Goal: Transaction & Acquisition: Purchase product/service

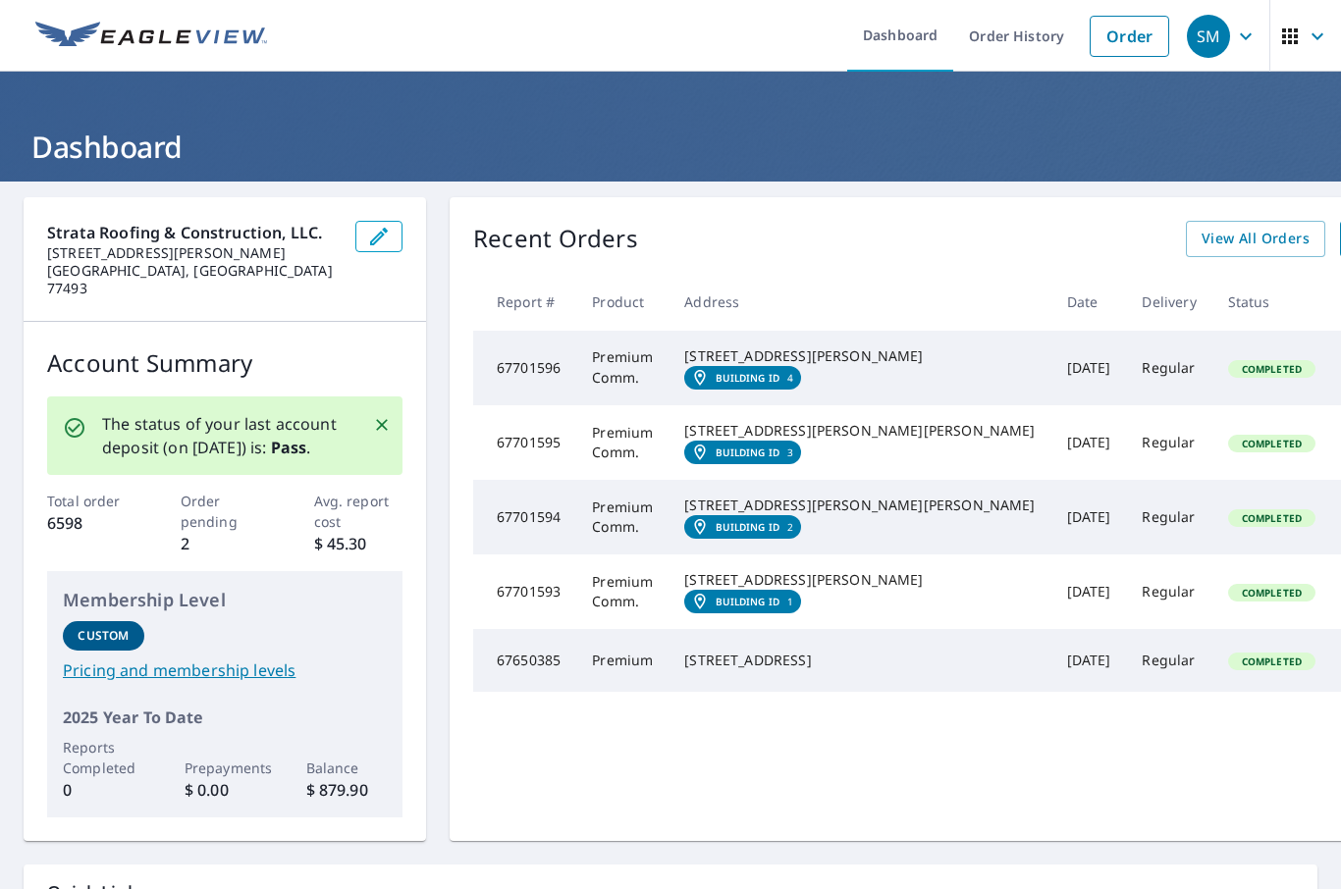
click at [1134, 35] on link "Order" at bounding box center [1130, 36] width 80 height 41
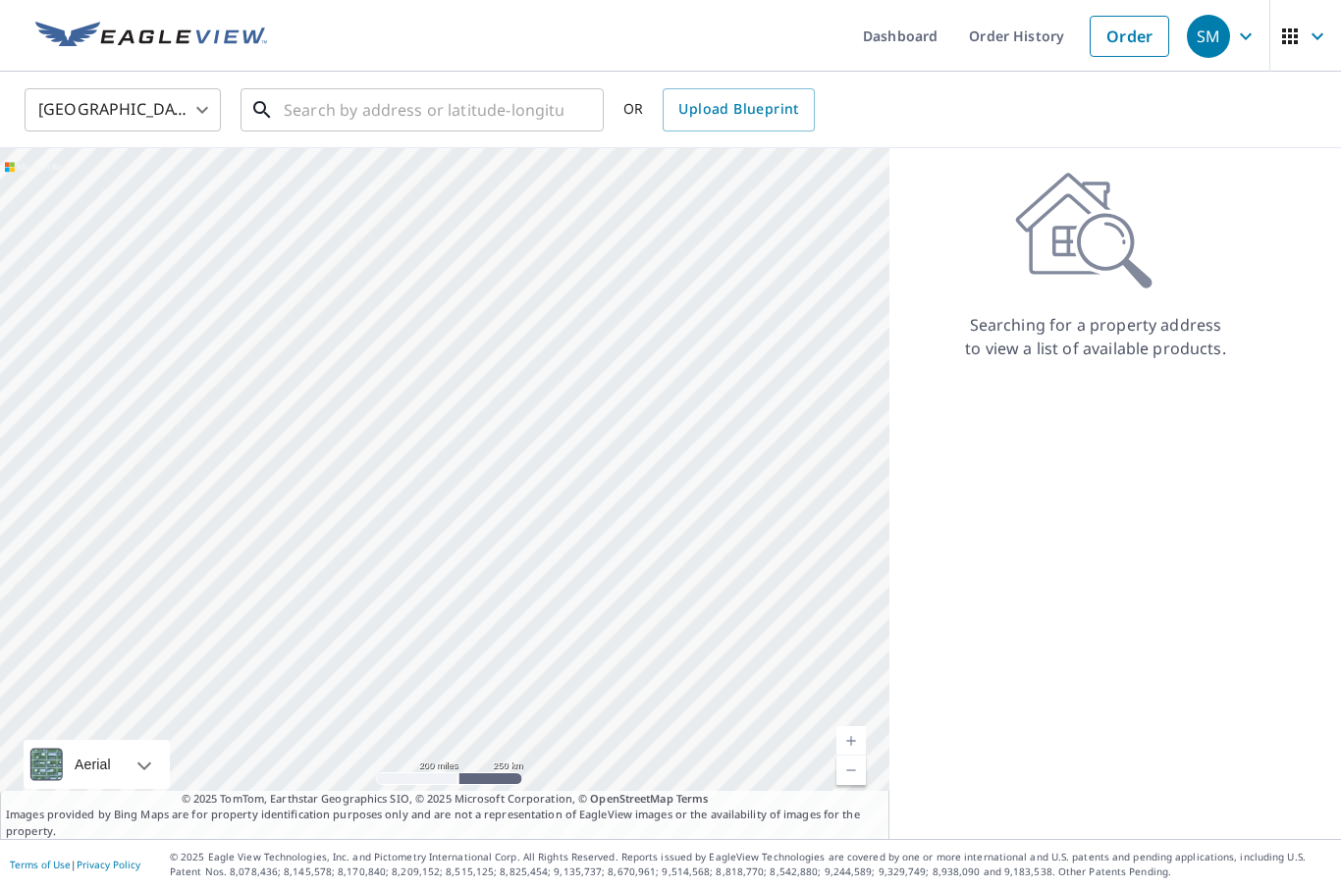
click at [422, 113] on input "text" at bounding box center [424, 109] width 280 height 55
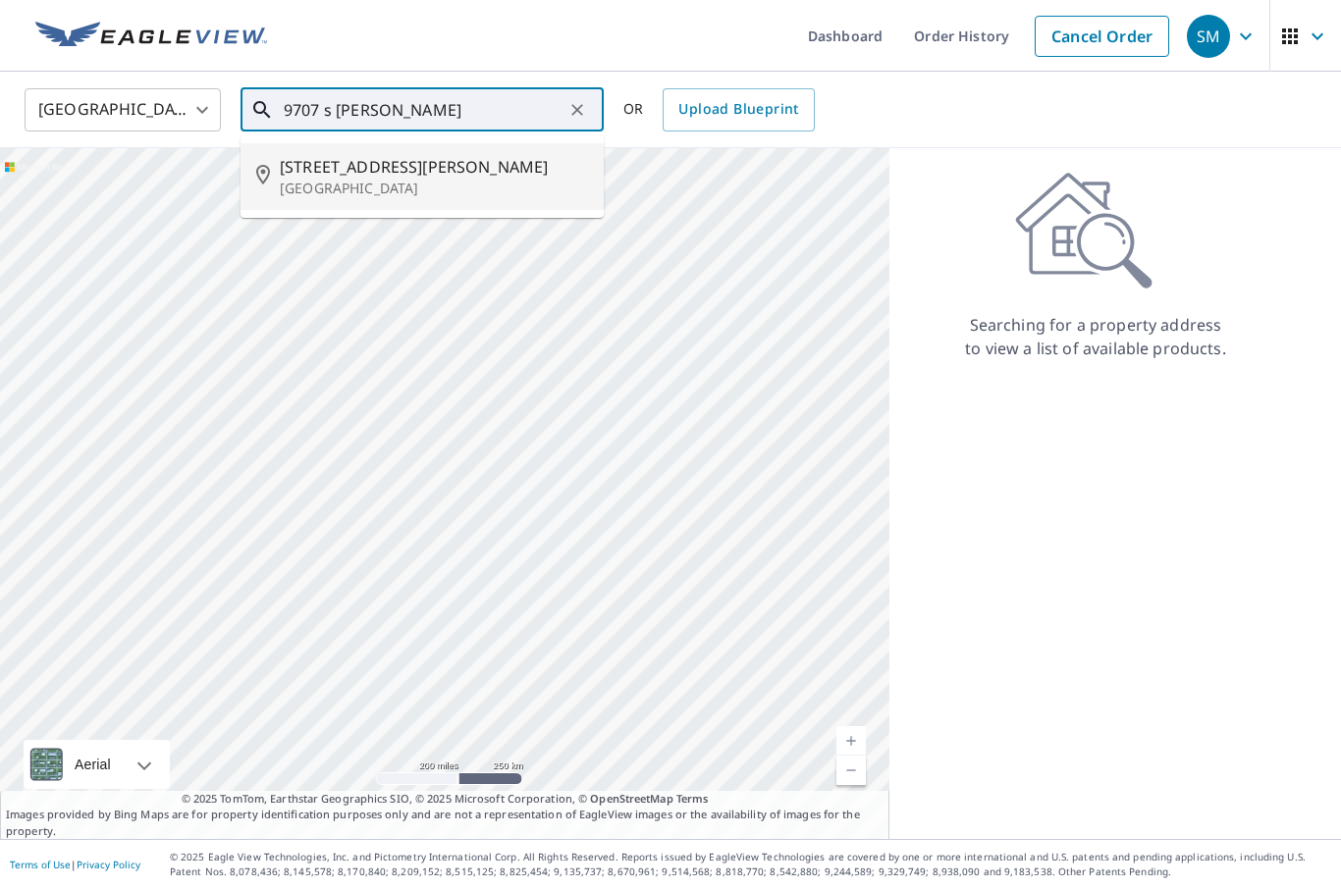
click at [431, 174] on span "[STREET_ADDRESS][PERSON_NAME]" at bounding box center [434, 167] width 308 height 24
type input "[STREET_ADDRESS][PERSON_NAME]"
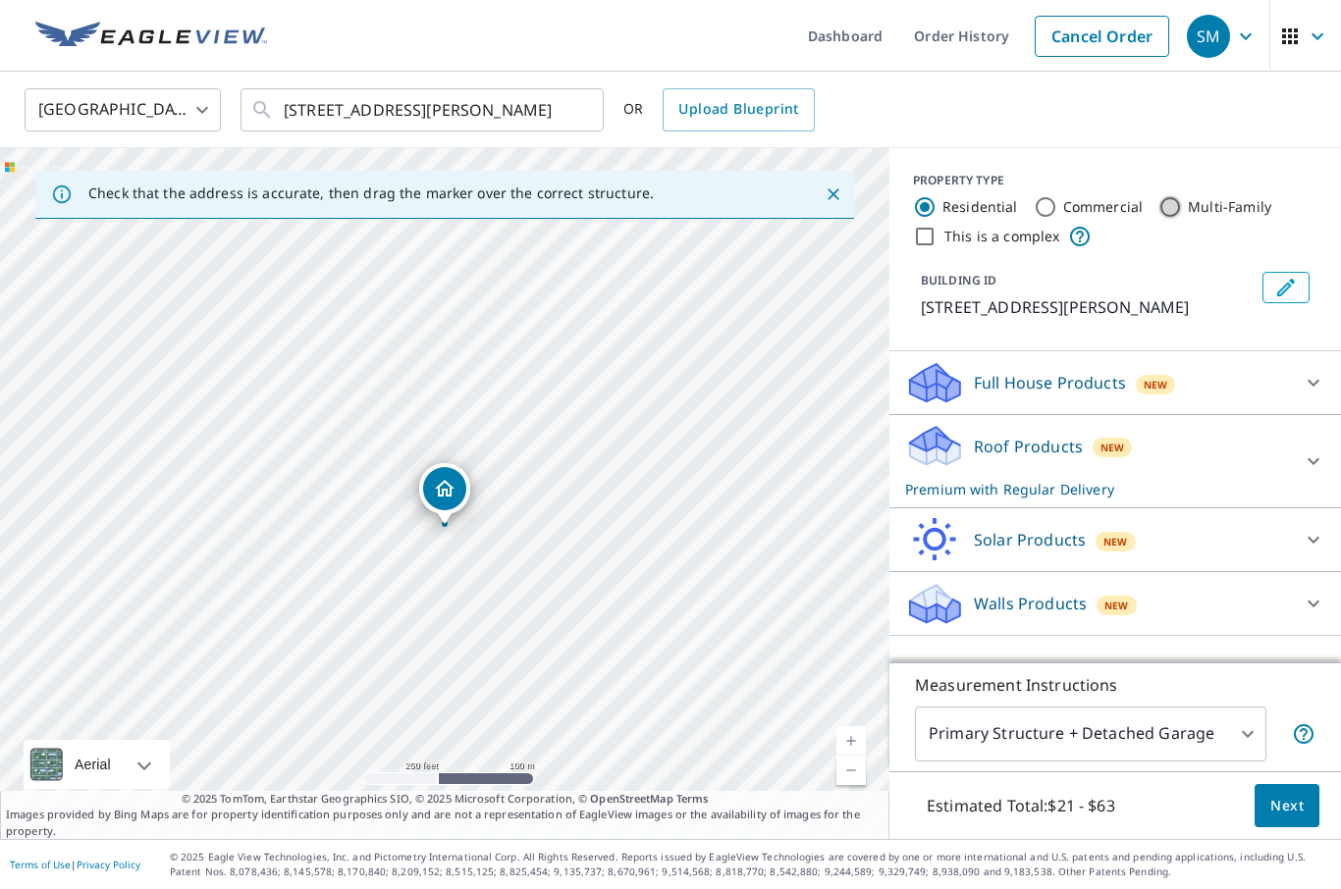
click at [1176, 196] on icon at bounding box center [1170, 207] width 24 height 24
click at [1169, 201] on input "Multi-Family" at bounding box center [1170, 207] width 24 height 24
radio input "true"
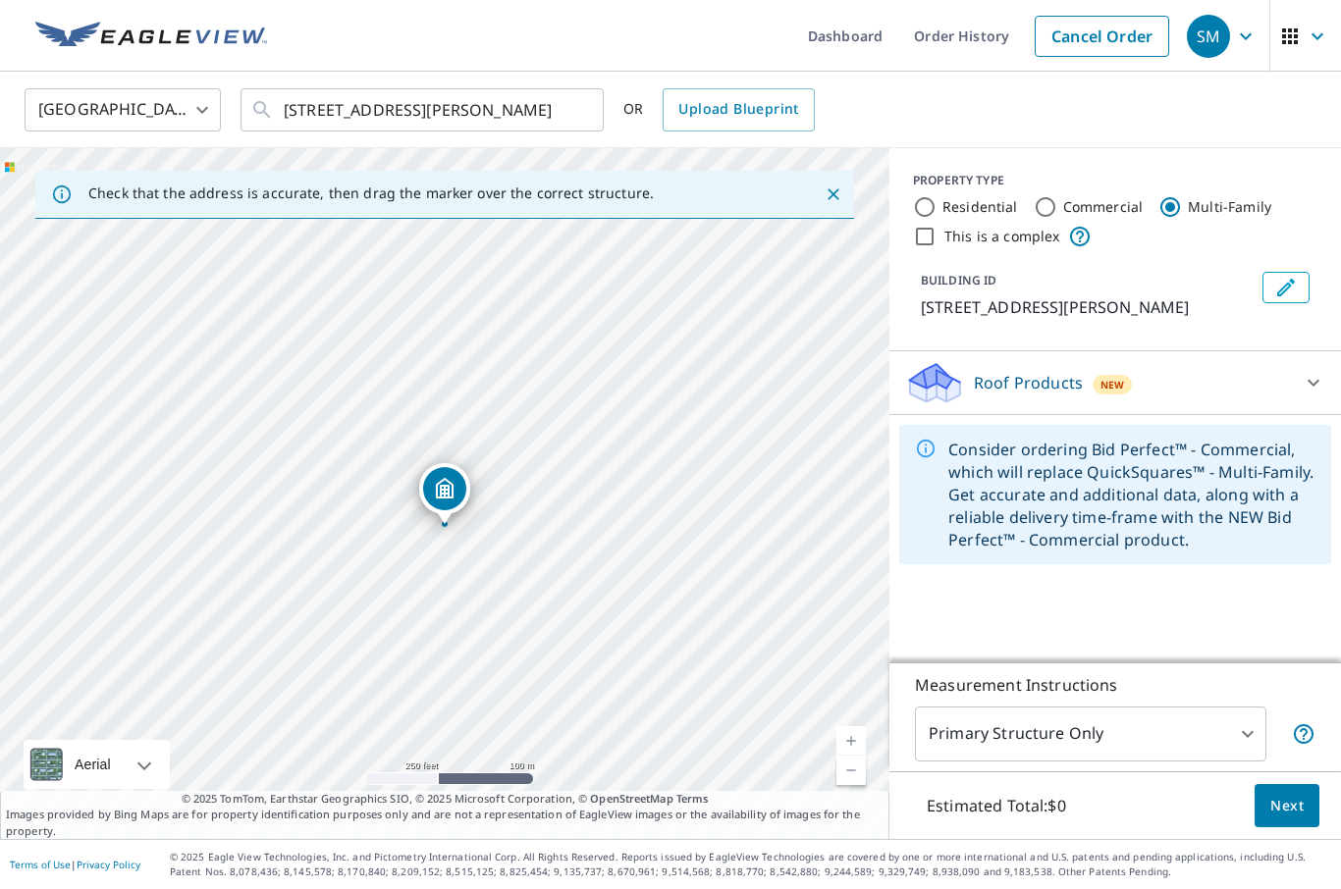
type input "2"
click at [925, 240] on input "This is a complex" at bounding box center [925, 237] width 24 height 24
checkbox input "true"
radio input "true"
type input "4"
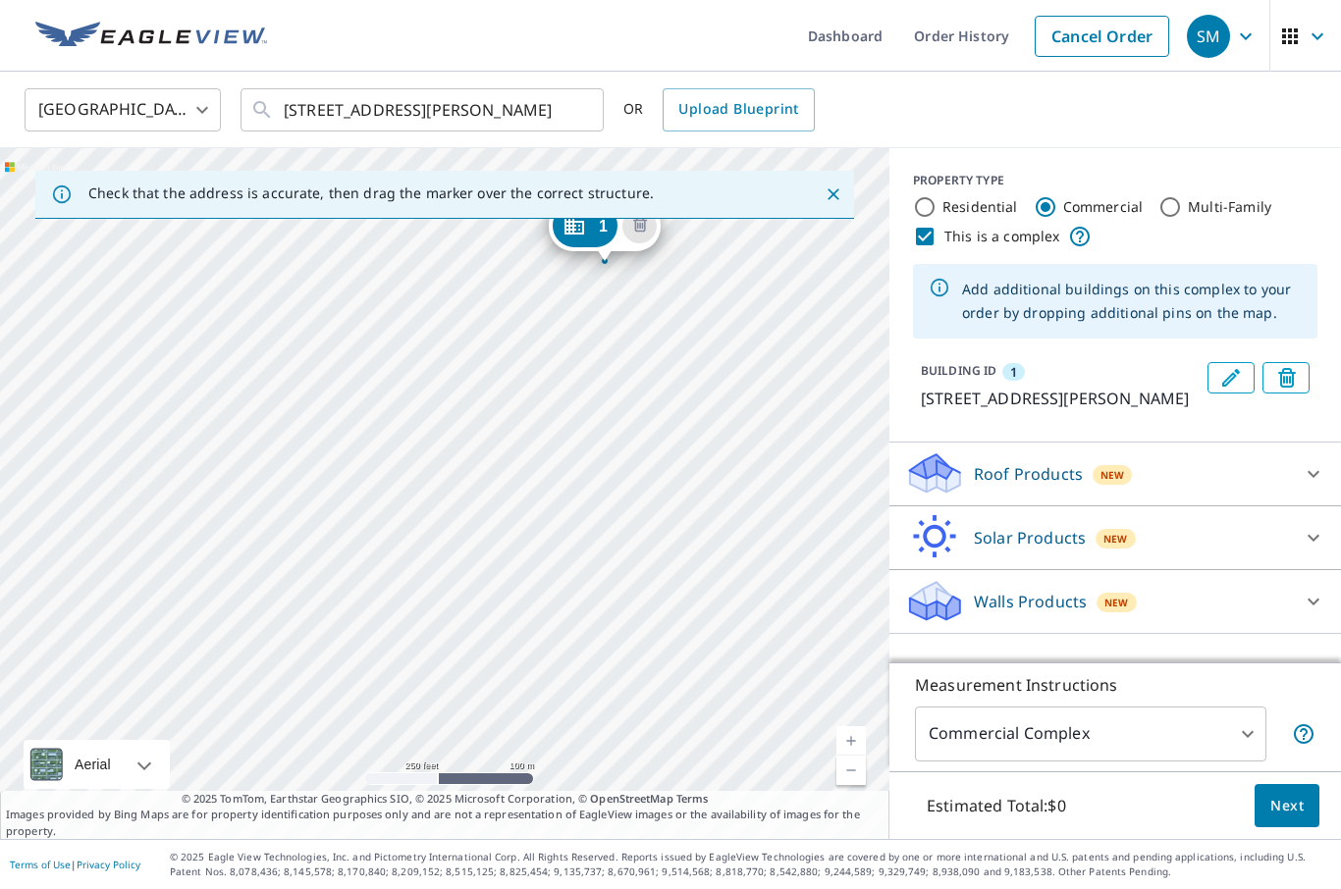
click at [852, 756] on link "Current Level 17, Zoom In" at bounding box center [850, 740] width 29 height 29
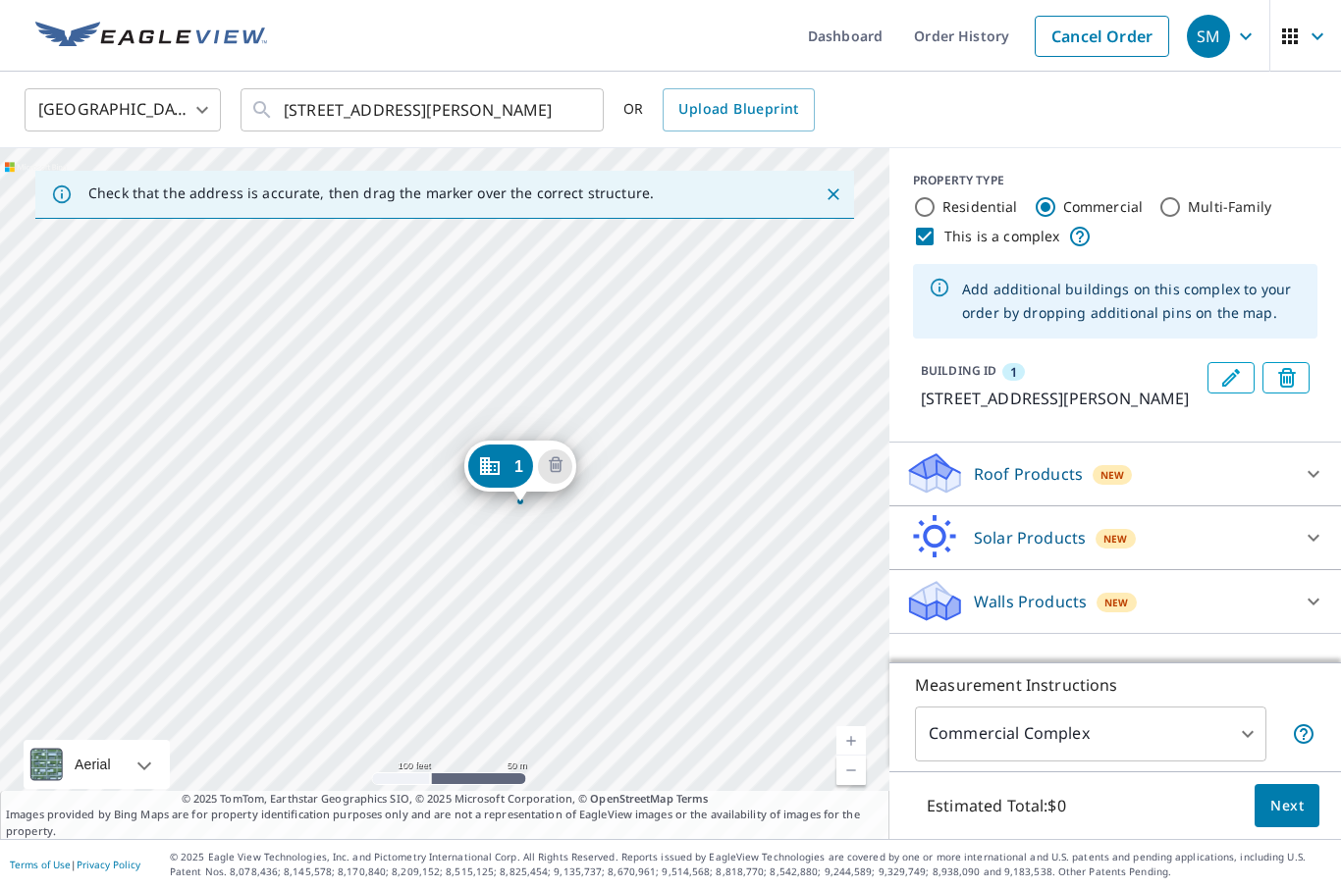
click at [840, 193] on icon "Close" at bounding box center [834, 195] width 20 height 20
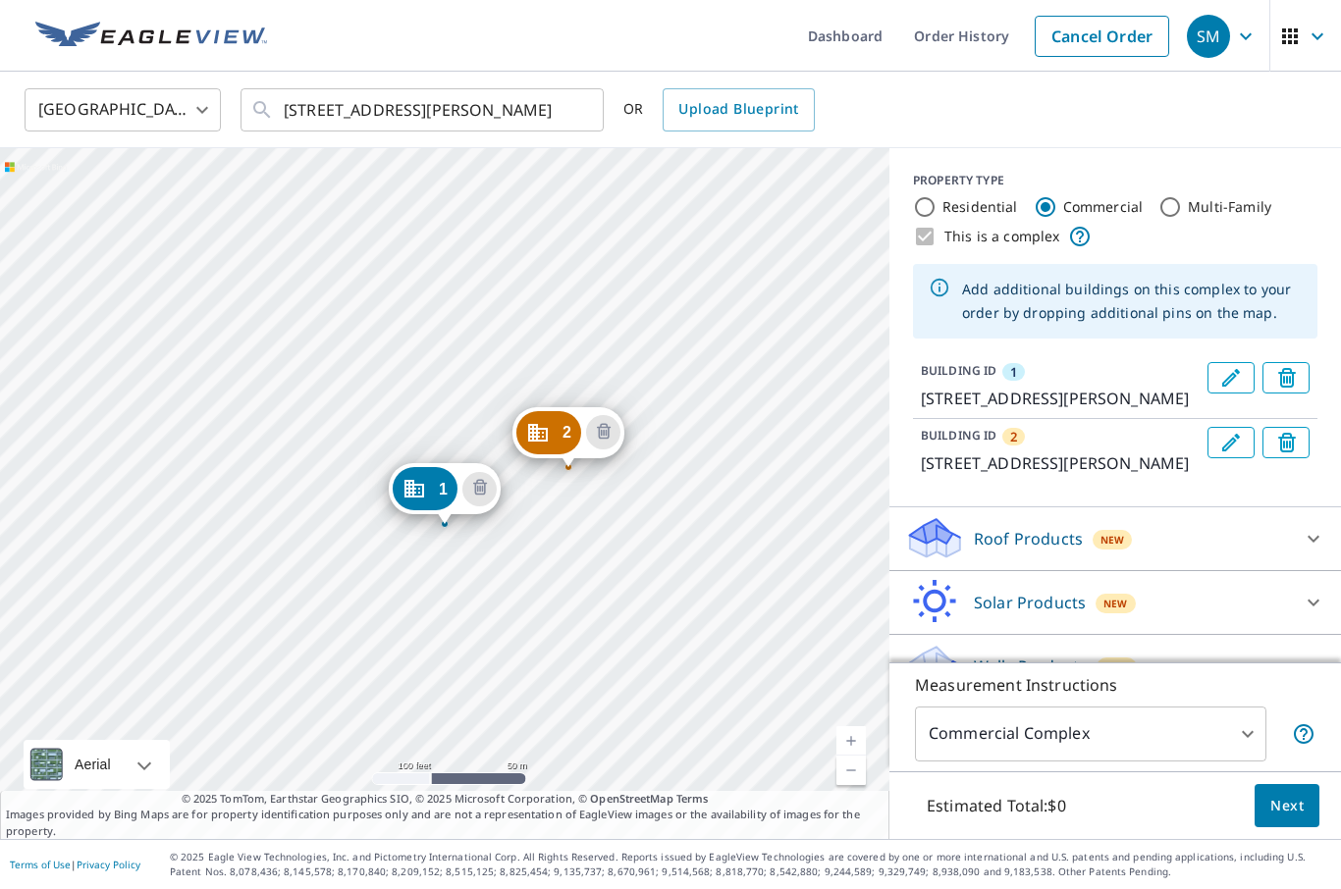
click at [849, 756] on link "Current Level 18, Zoom In" at bounding box center [850, 740] width 29 height 29
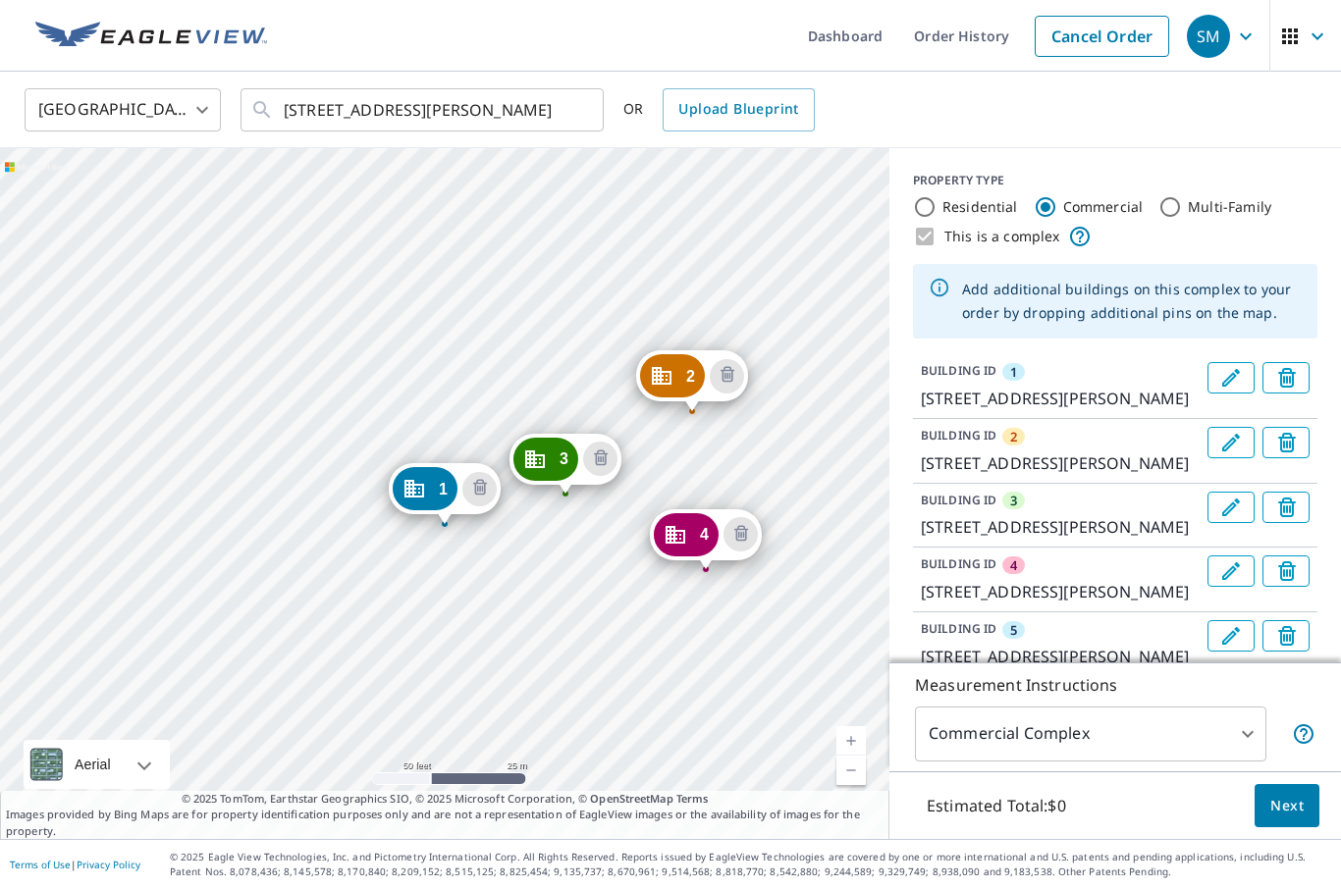
click at [850, 785] on link "Current Level 19, Zoom Out" at bounding box center [850, 770] width 29 height 29
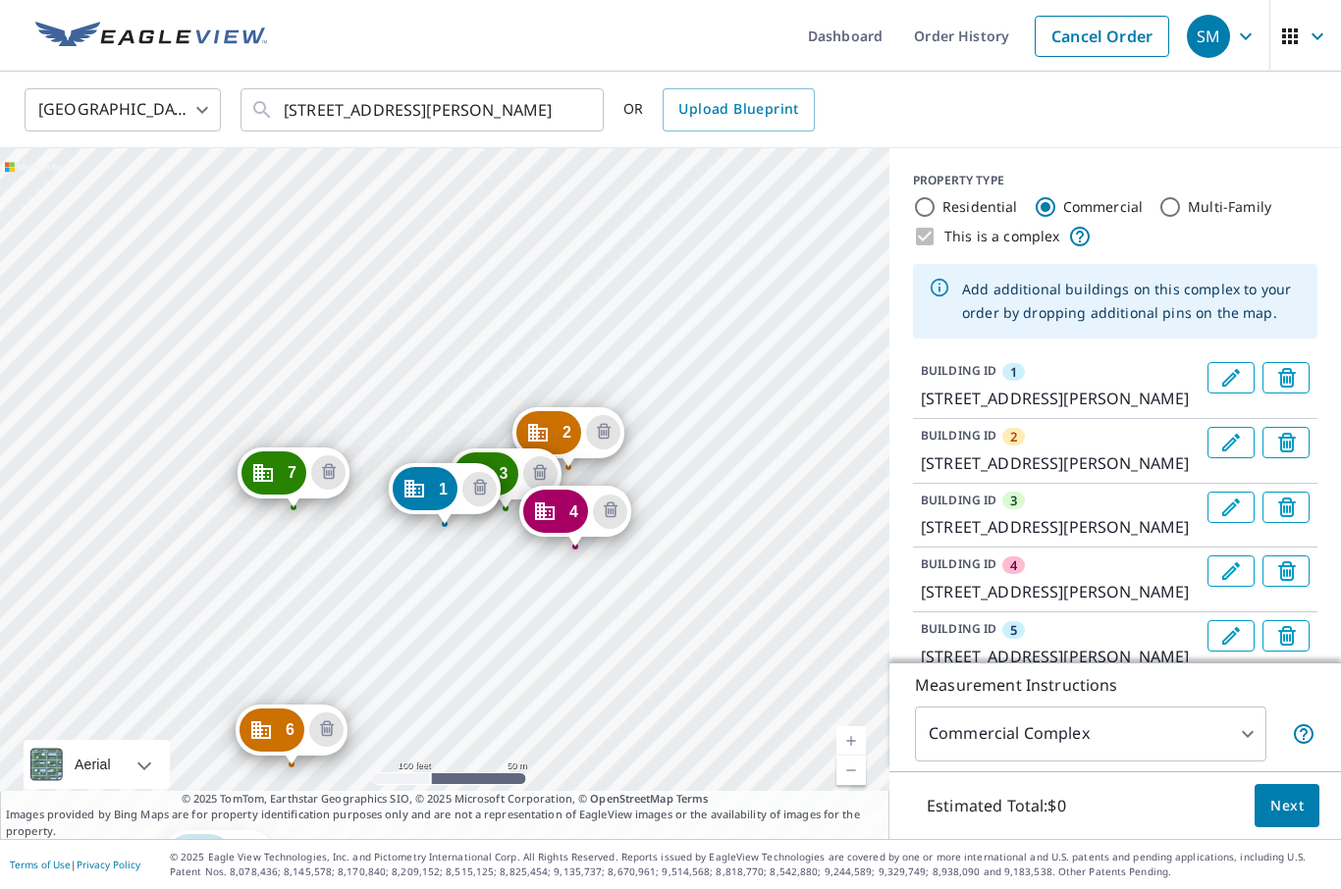
click at [1295, 819] on span "Next" at bounding box center [1286, 806] width 33 height 25
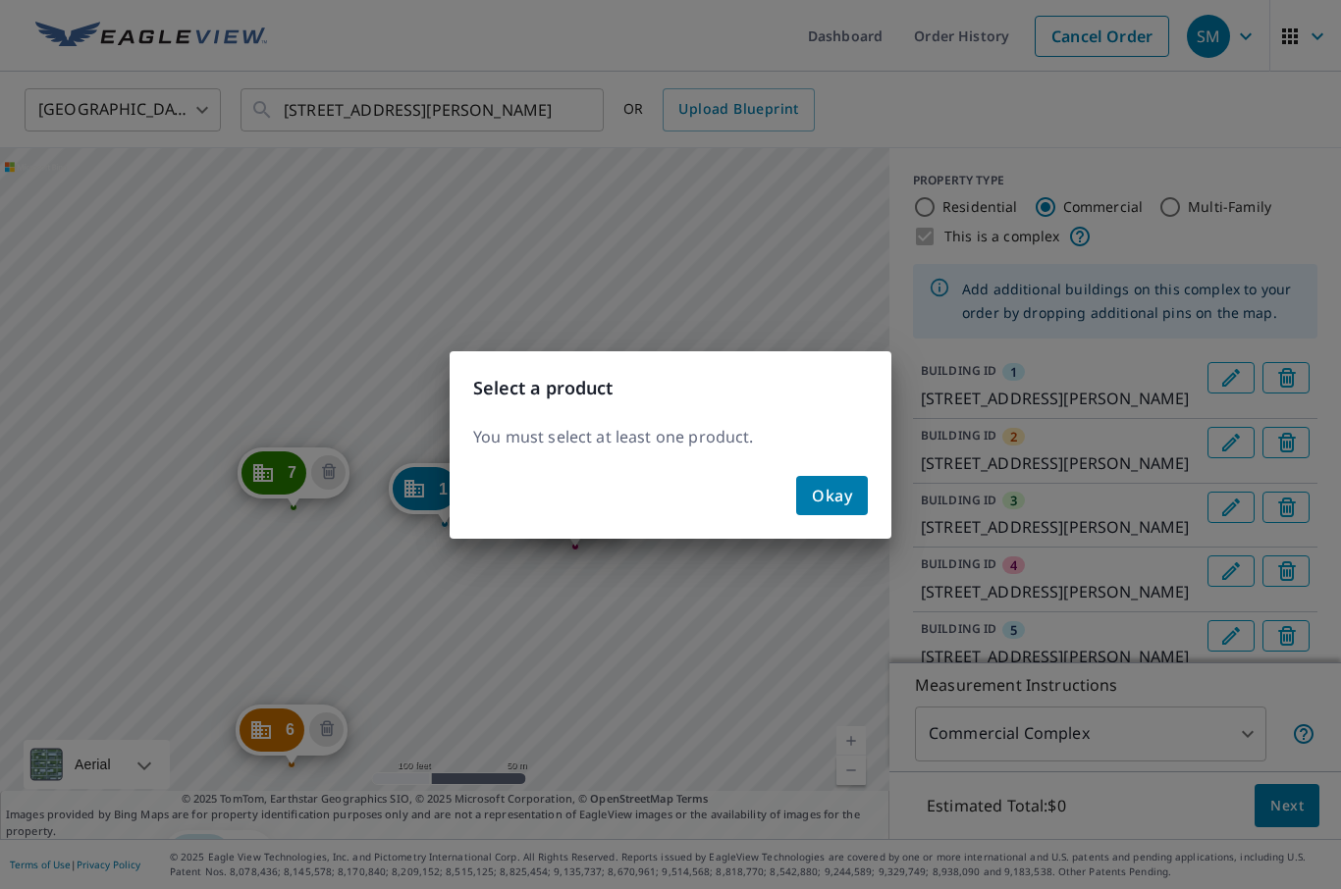
click at [845, 480] on button "Okay" at bounding box center [832, 495] width 72 height 39
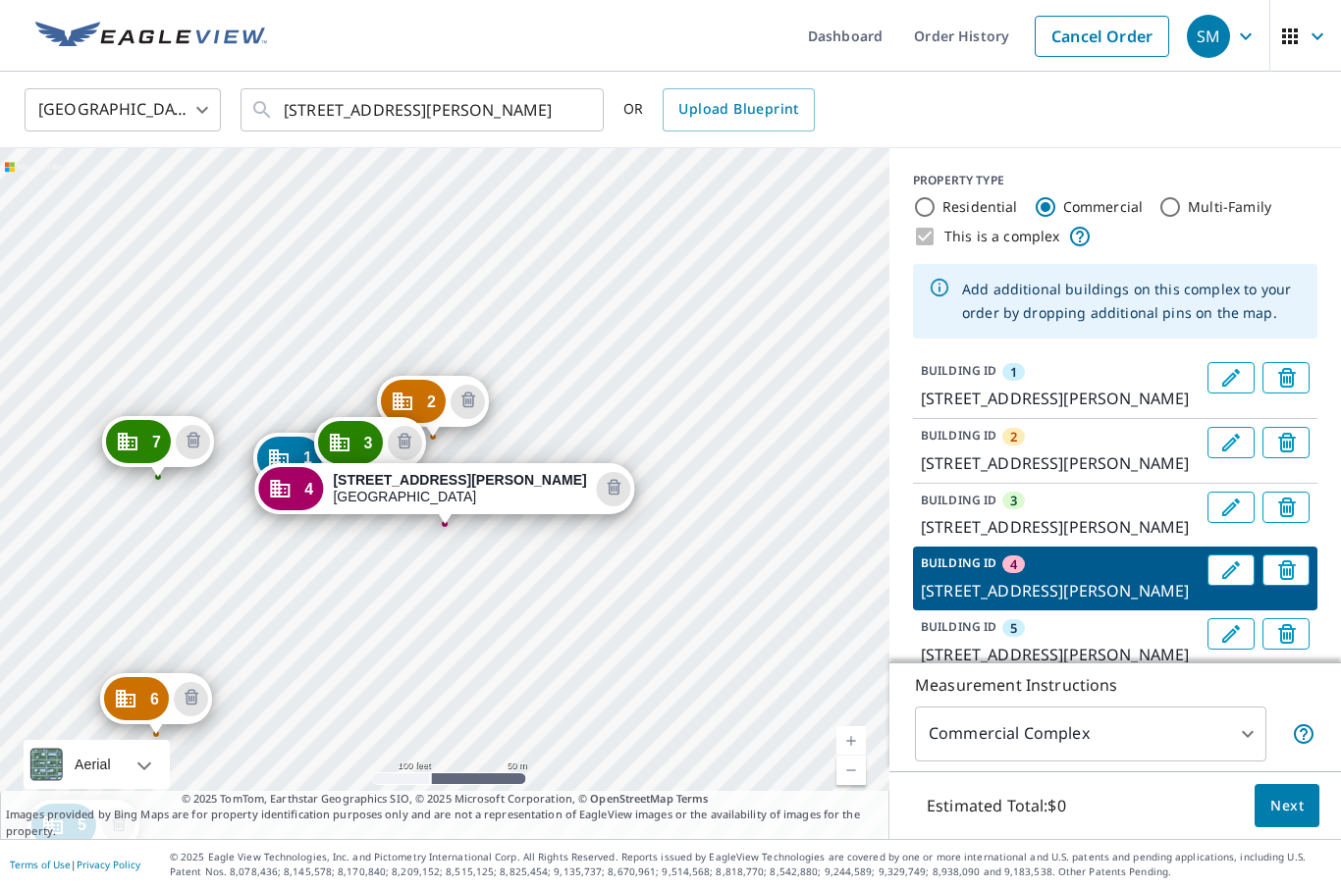
click at [854, 756] on link "Current Level 18, Zoom In" at bounding box center [850, 740] width 29 height 29
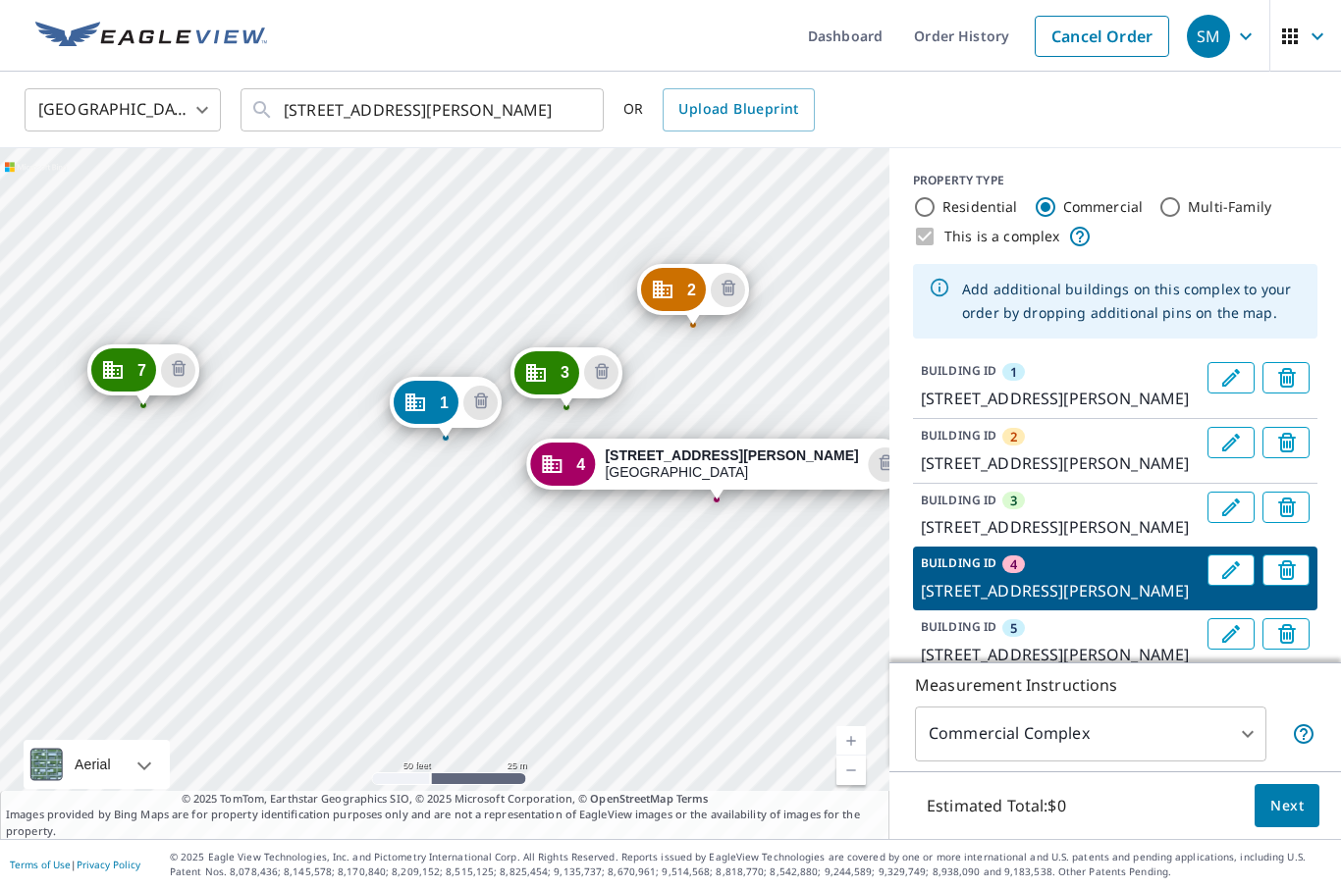
click at [1295, 819] on span "Next" at bounding box center [1286, 806] width 33 height 25
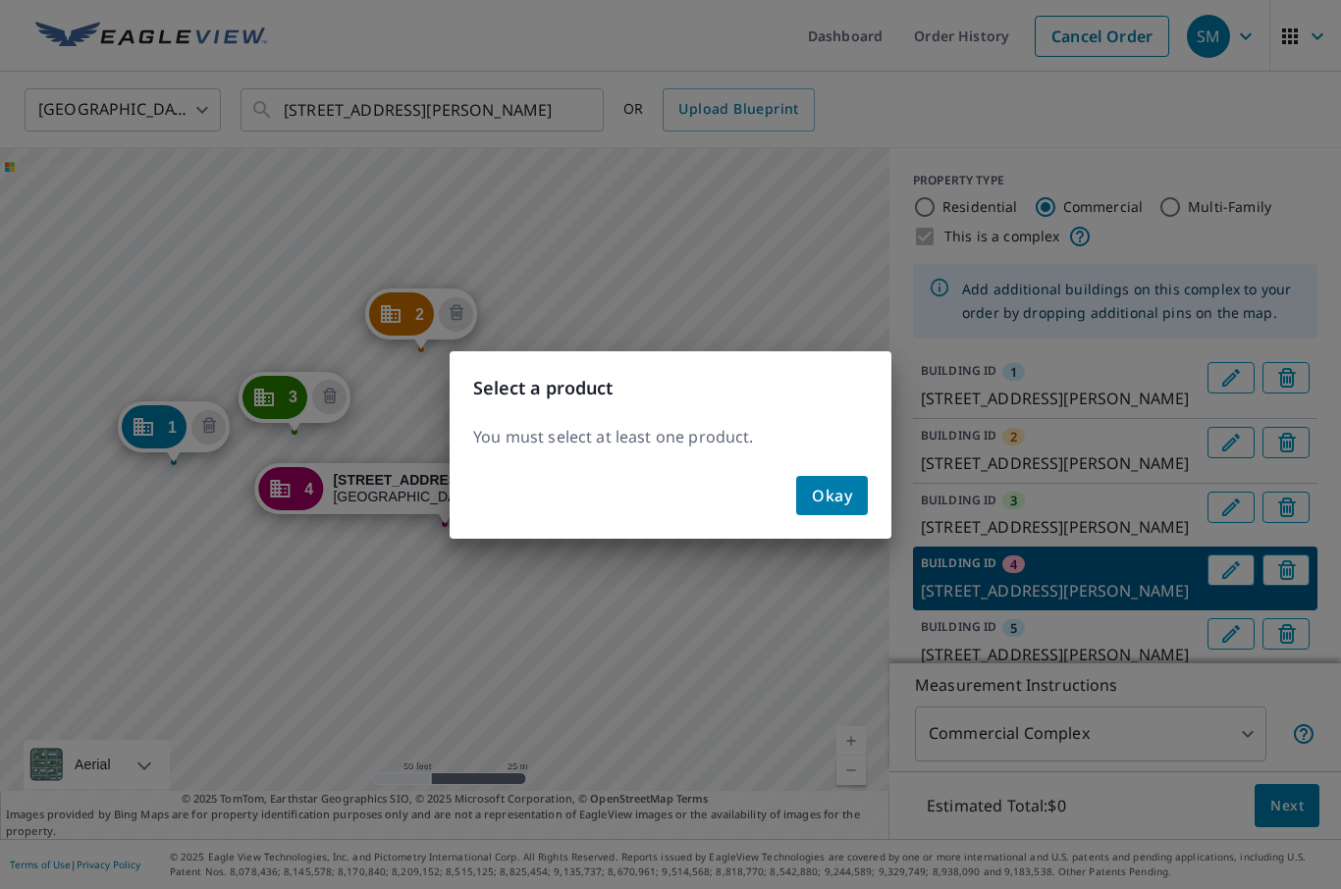
click at [862, 496] on button "Okay" at bounding box center [832, 495] width 72 height 39
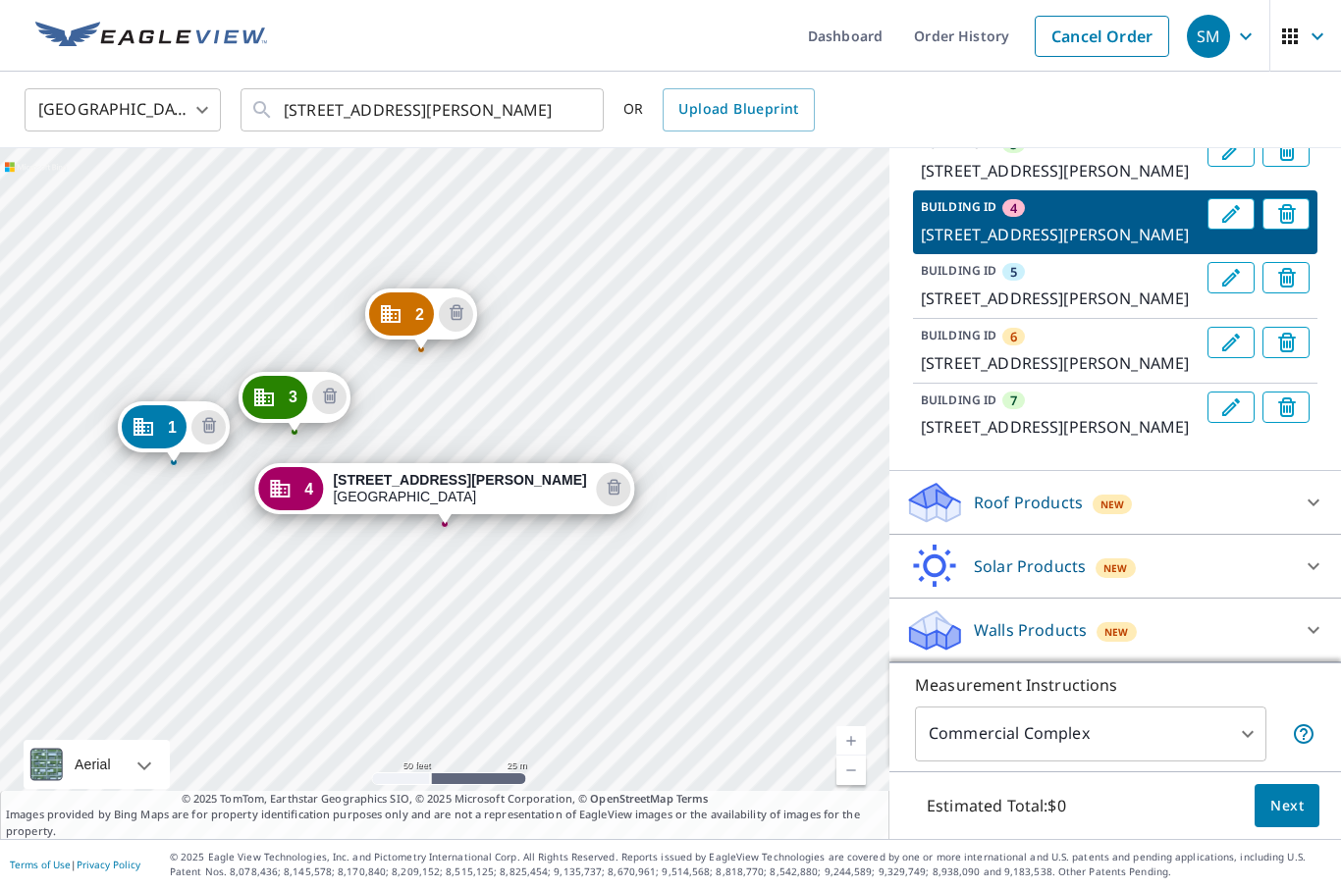
click at [1298, 526] on div at bounding box center [1313, 502] width 47 height 47
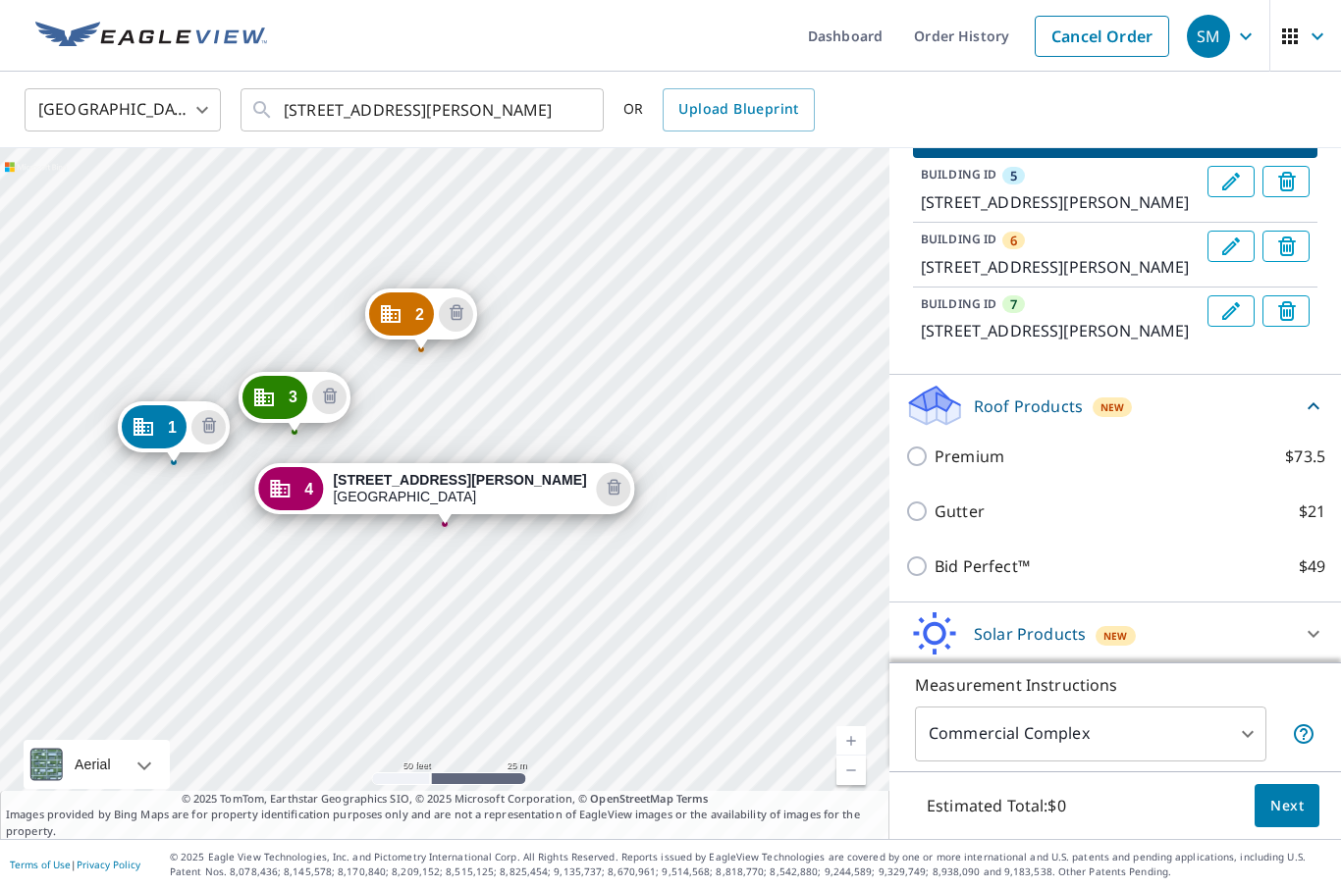
click at [922, 468] on input "Premium $73.5" at bounding box center [919, 457] width 29 height 24
checkbox input "true"
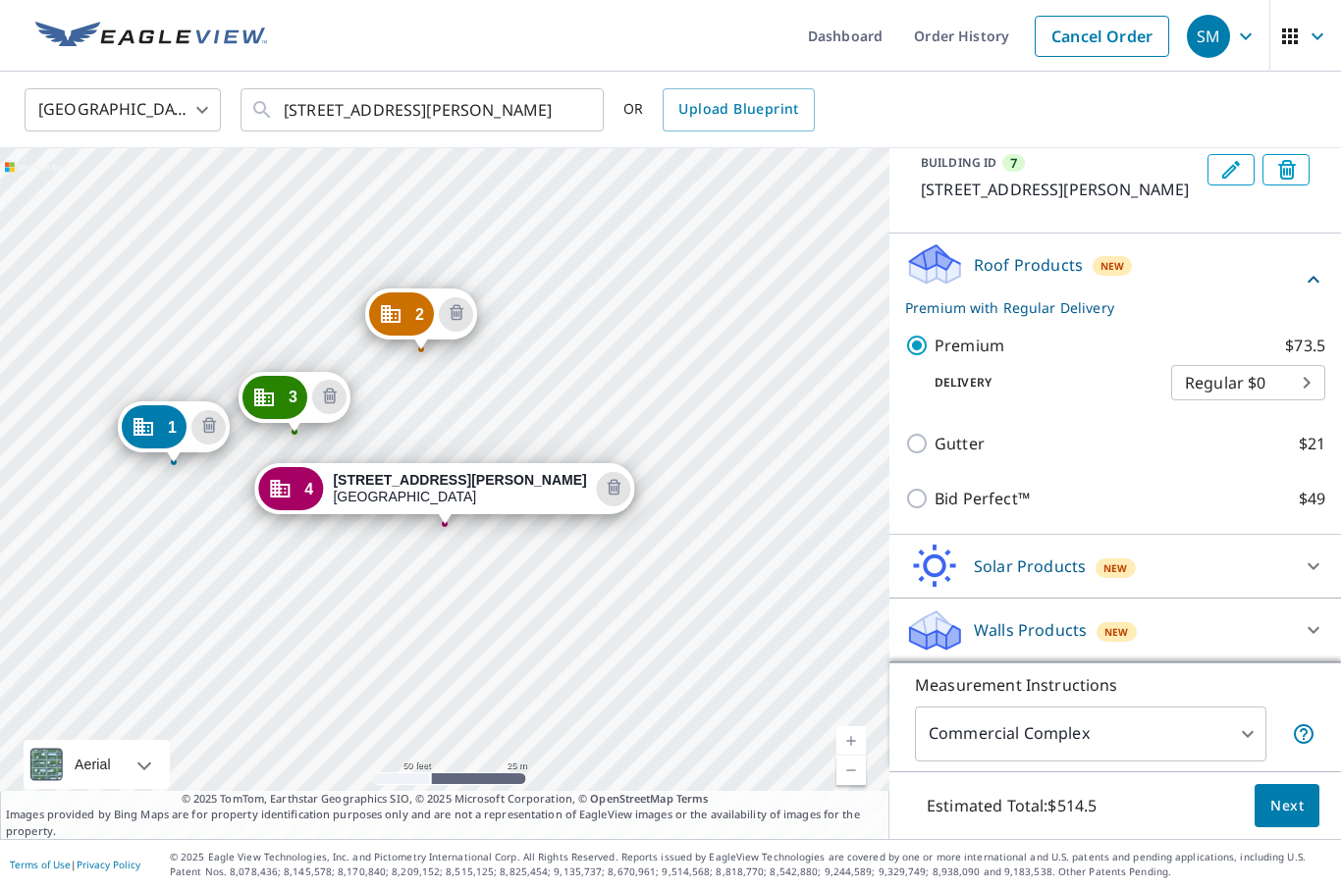
scroll to position [617, 0]
click at [928, 510] on input "Bid Perfect™ $49" at bounding box center [919, 499] width 29 height 24
checkbox input "true"
checkbox input "false"
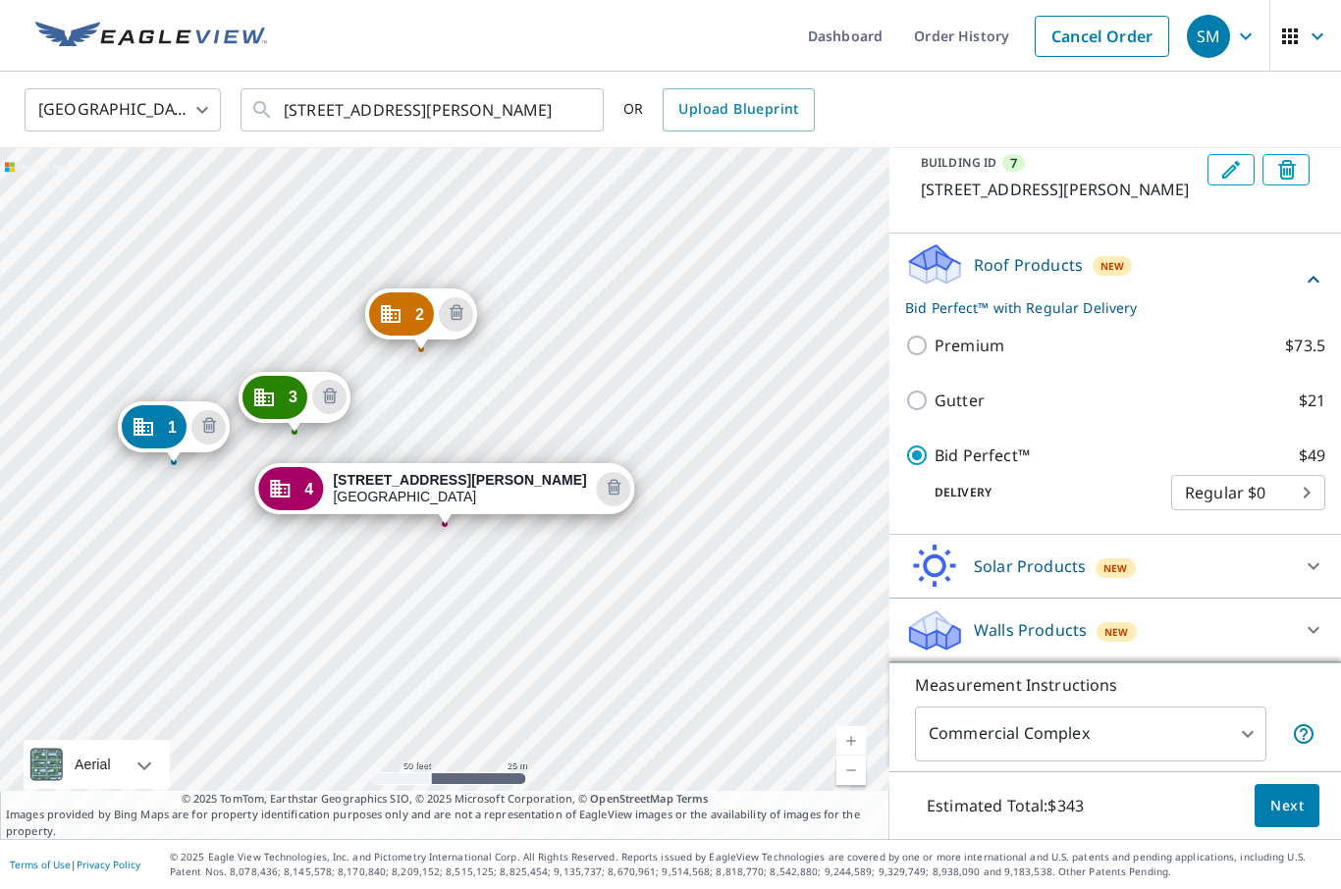
click at [1284, 819] on span "Next" at bounding box center [1286, 806] width 33 height 25
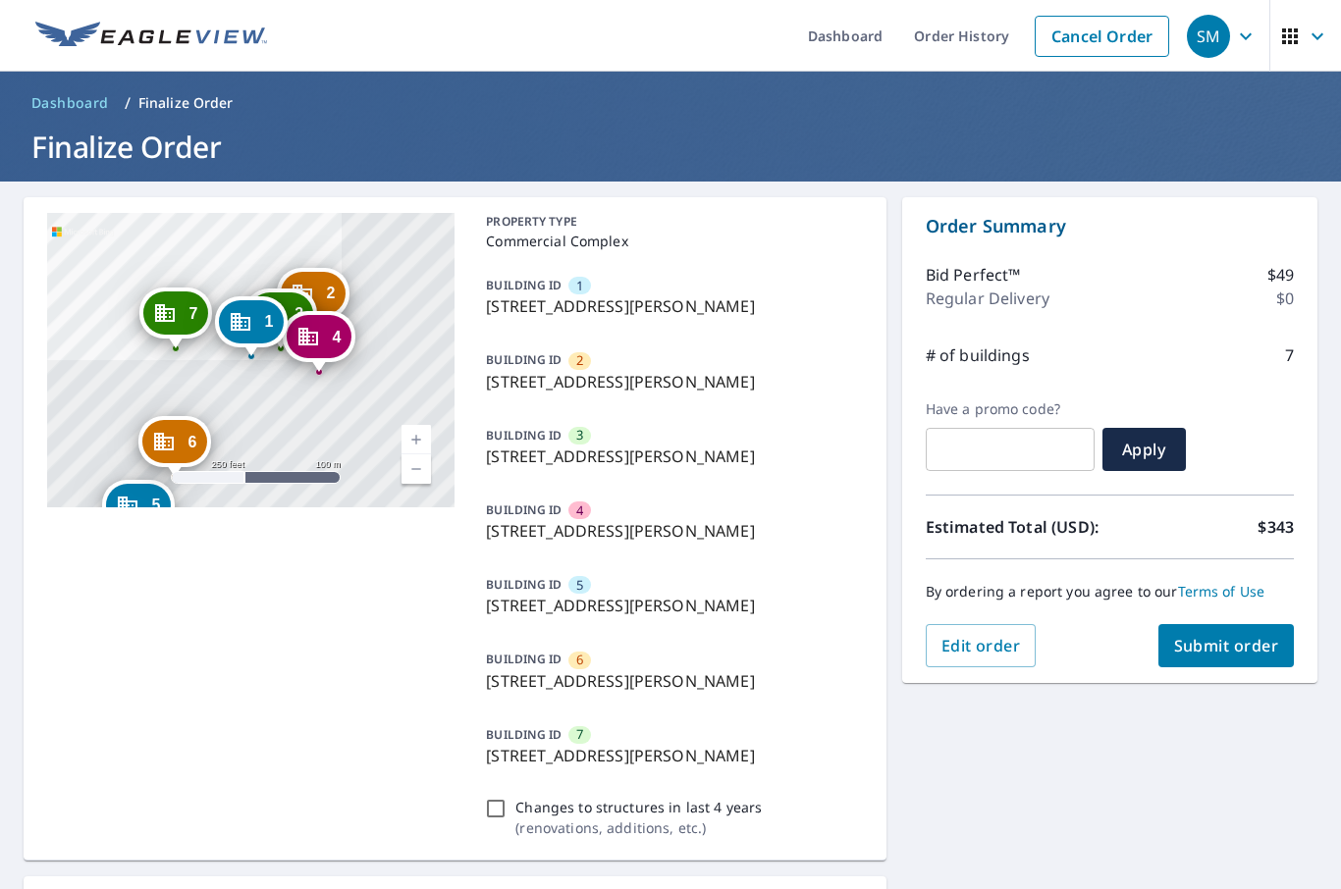
click at [1254, 633] on button "Submit order" at bounding box center [1226, 645] width 136 height 43
checkbox input "true"
